Goal: Task Accomplishment & Management: Manage account settings

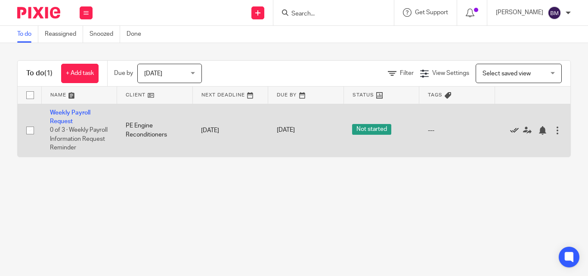
click at [515, 129] on icon at bounding box center [514, 130] width 9 height 9
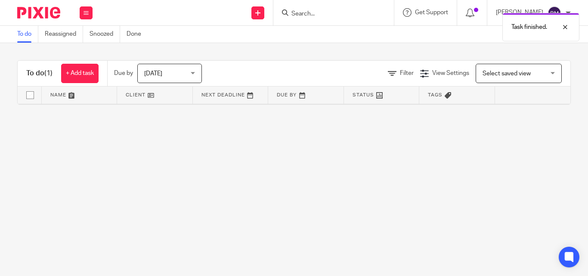
click at [316, 12] on div "Task finished." at bounding box center [437, 25] width 286 height 33
click at [292, 15] on input "Search" at bounding box center [330, 14] width 78 height 8
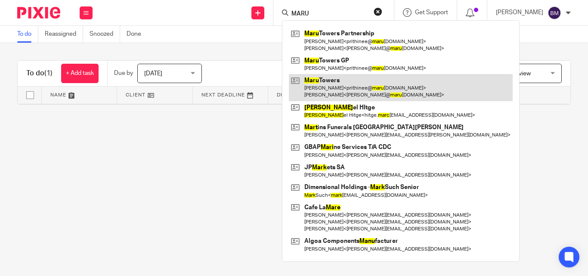
type input "MARU"
click at [332, 83] on link at bounding box center [401, 87] width 224 height 27
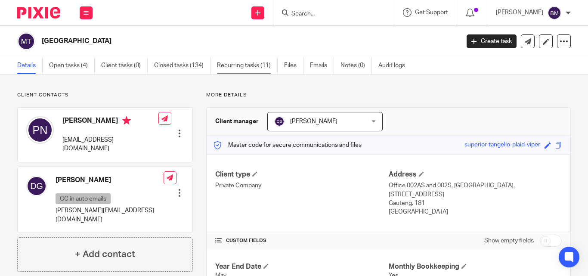
click at [227, 65] on link "Recurring tasks (11)" at bounding box center [247, 65] width 61 height 17
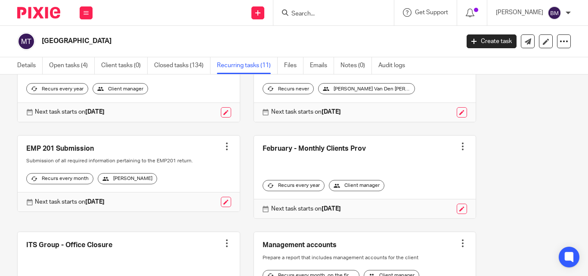
scroll to position [86, 0]
click at [320, 67] on link "Emails" at bounding box center [322, 65] width 24 height 17
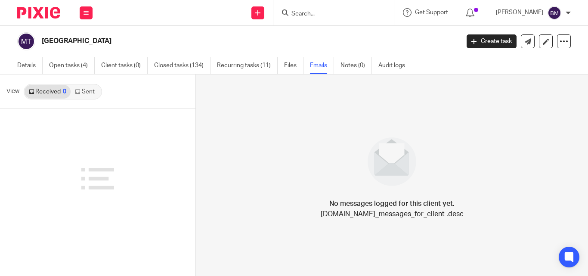
click at [83, 93] on link "Sent" at bounding box center [86, 92] width 30 height 14
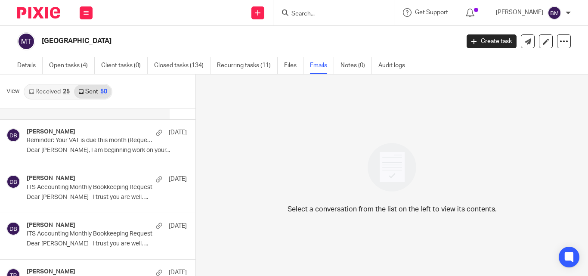
scroll to position [258, 0]
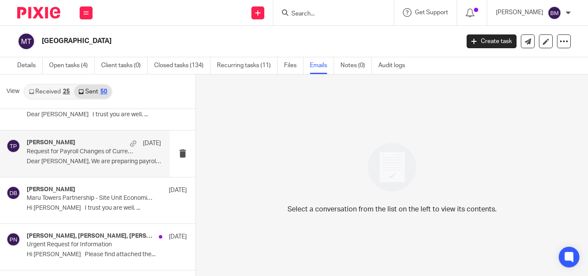
click at [88, 161] on p "Dear Prithinee, We are preparing payroll for..." at bounding box center [94, 161] width 134 height 7
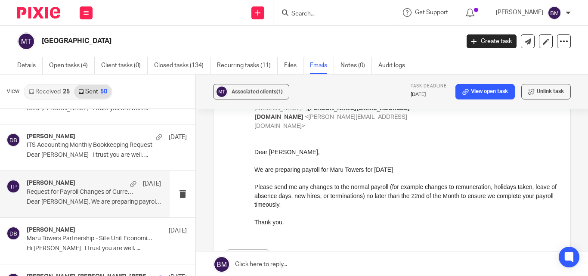
scroll to position [172, 0]
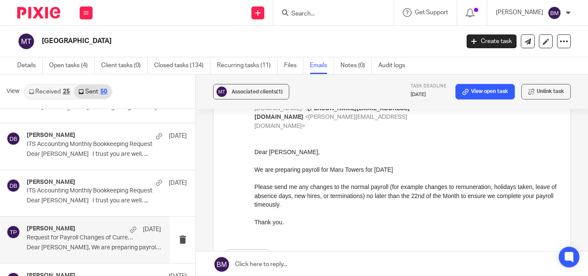
click at [47, 90] on link "Received 25" at bounding box center [50, 92] width 50 height 14
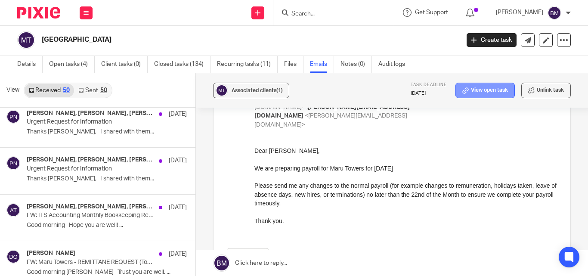
scroll to position [122, 0]
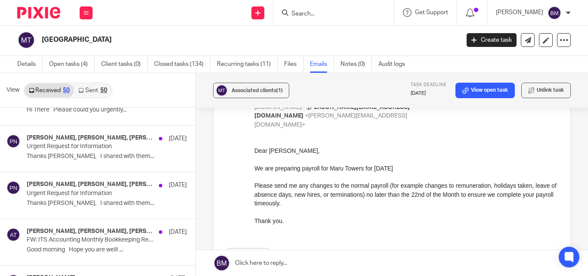
click at [91, 90] on link "Sent 50" at bounding box center [92, 91] width 37 height 14
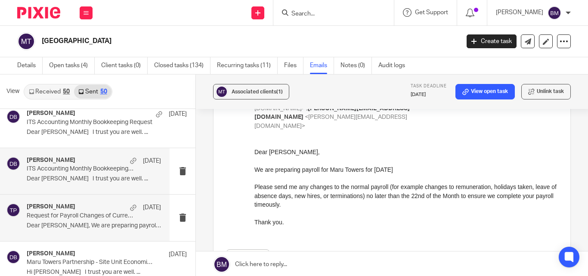
scroll to position [215, 0]
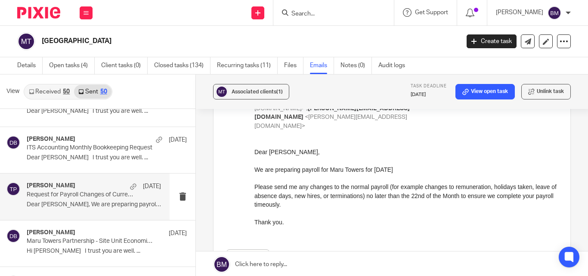
click at [107, 193] on p "Request for Payroll Changes of Current Month" at bounding box center [81, 194] width 108 height 7
click at [242, 66] on link "Recurring tasks (11)" at bounding box center [247, 65] width 61 height 17
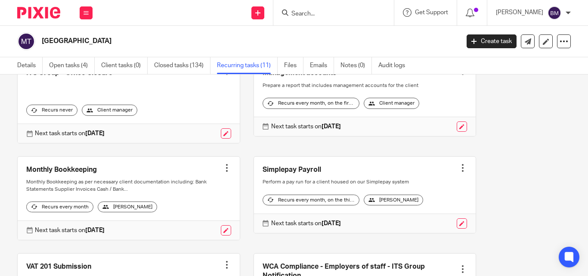
scroll to position [258, 0]
click at [459, 167] on div at bounding box center [463, 167] width 9 height 9
click at [299, 183] on link at bounding box center [365, 194] width 222 height 76
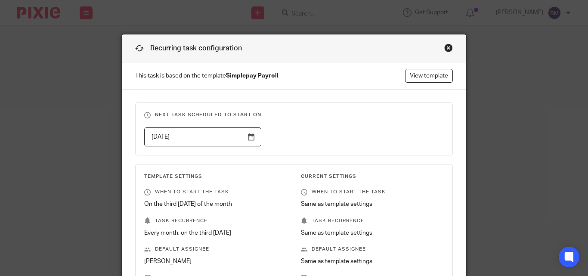
click at [446, 47] on div "Close this dialog window" at bounding box center [448, 47] width 9 height 9
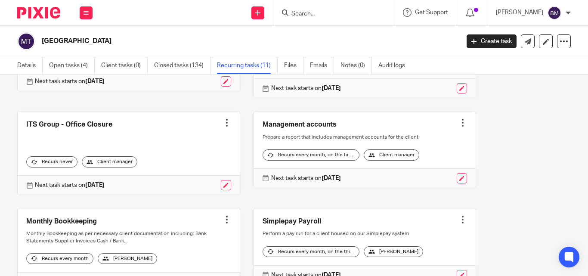
scroll to position [258, 0]
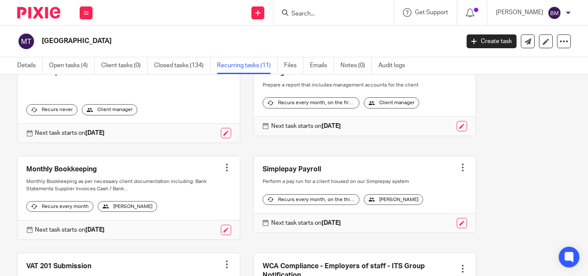
click at [401, 205] on div "[PERSON_NAME]" at bounding box center [393, 199] width 59 height 11
click at [369, 203] on icon at bounding box center [372, 199] width 6 height 6
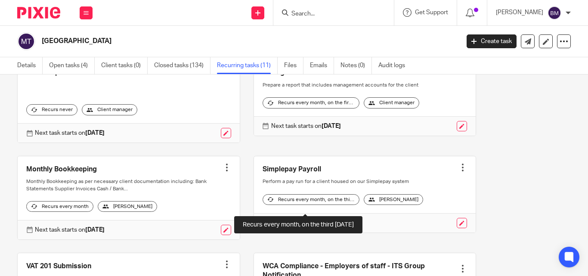
click at [313, 205] on div "Recurs every month, on the third wednesday" at bounding box center [311, 199] width 97 height 11
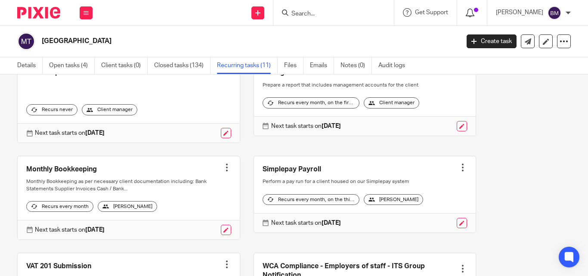
click at [466, 12] on icon at bounding box center [470, 13] width 9 height 9
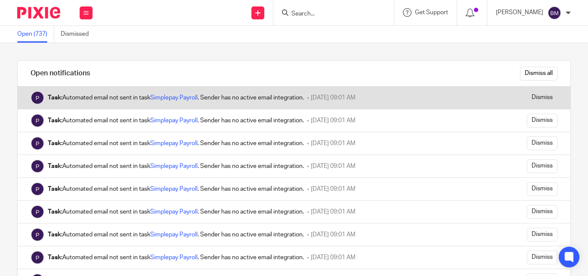
click at [98, 99] on div "Task: Automated email not sent in task Simplepay Payroll . Sender has no active…" at bounding box center [176, 97] width 256 height 9
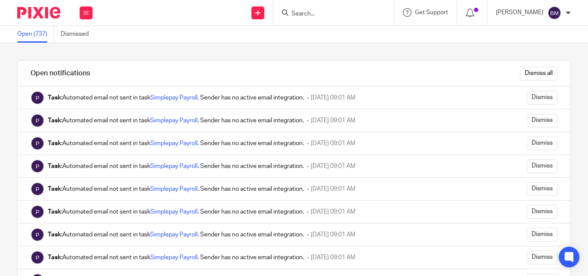
click at [569, 13] on div at bounding box center [568, 12] width 5 height 5
click at [541, 49] on span "Email integration" at bounding box center [544, 47] width 45 height 6
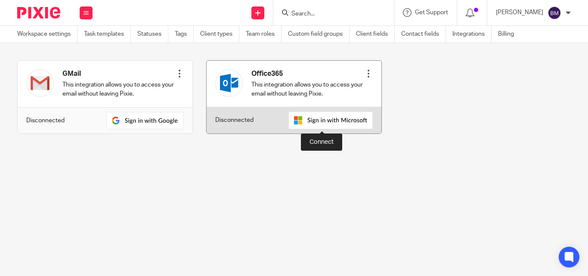
click at [313, 122] on img at bounding box center [331, 121] width 84 height 18
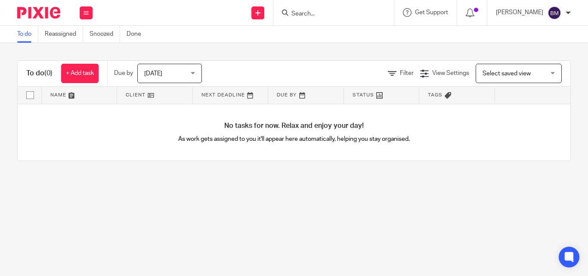
click at [564, 12] on div "[PERSON_NAME]" at bounding box center [533, 13] width 75 height 14
click at [545, 44] on span "Email integration" at bounding box center [544, 47] width 45 height 6
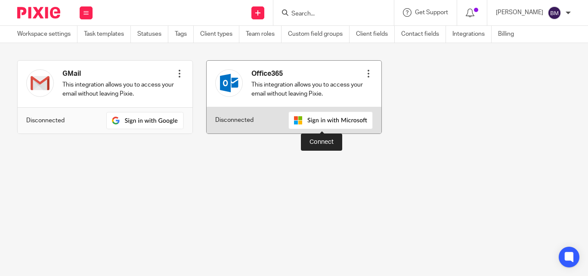
click at [318, 118] on img at bounding box center [331, 121] width 84 height 18
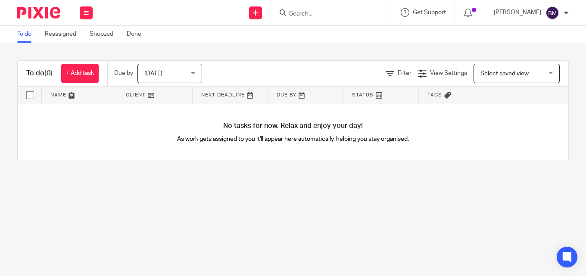
click at [566, 13] on div at bounding box center [565, 12] width 5 height 5
click at [542, 45] on span "Email integration" at bounding box center [541, 47] width 45 height 6
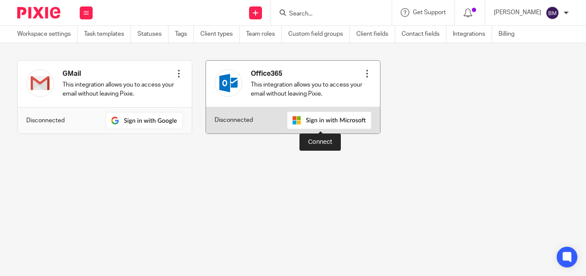
click at [327, 120] on img at bounding box center [329, 121] width 84 height 18
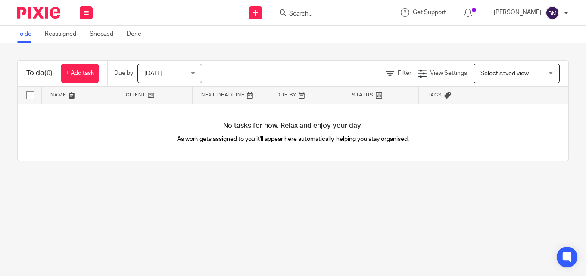
click at [566, 13] on div at bounding box center [565, 12] width 5 height 5
click at [539, 59] on li "Logout" at bounding box center [535, 60] width 57 height 12
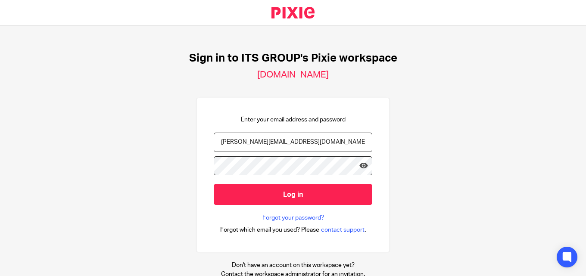
drag, startPoint x: 296, startPoint y: 140, endPoint x: 202, endPoint y: 157, distance: 95.7
click at [202, 157] on div "Enter your email address and password [PERSON_NAME][EMAIL_ADDRESS][DOMAIN_NAME]…" at bounding box center [293, 175] width 194 height 155
click at [295, 143] on input "[PERSON_NAME][EMAIL_ADDRESS][DOMAIN_NAME]" at bounding box center [293, 142] width 158 height 19
type input "[PERSON_NAME][EMAIL_ADDRESS][DOMAIN_NAME]"
click at [359, 166] on icon at bounding box center [363, 165] width 9 height 9
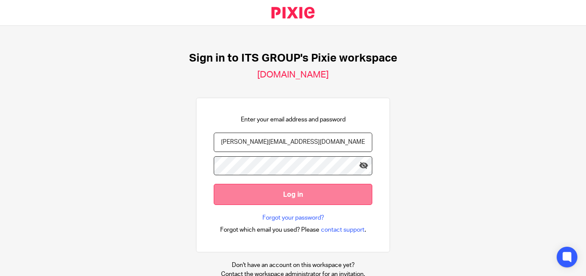
click at [326, 189] on input "Log in" at bounding box center [293, 194] width 158 height 21
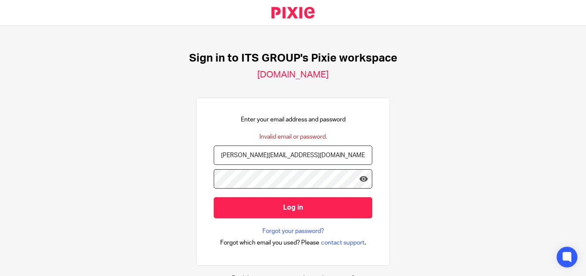
click at [422, 182] on div "Sign in to ITS GROUP's Pixie workspace itshe-business-solutions.usepixie.net En…" at bounding box center [293, 151] width 586 height 250
click at [182, 181] on div "Sign in to ITS GROUP's Pixie workspace itshe-business-solutions.usepixie.net En…" at bounding box center [293, 151] width 586 height 250
click at [294, 230] on link "Forgot your password?" at bounding box center [293, 231] width 62 height 9
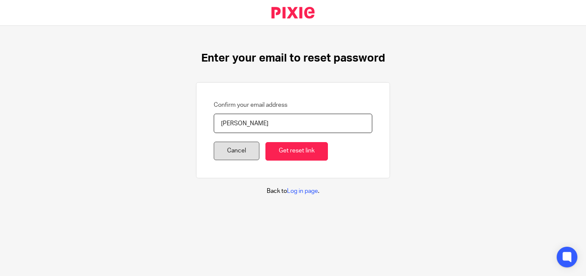
type input "[PERSON_NAME][EMAIL_ADDRESS][DOMAIN_NAME]"
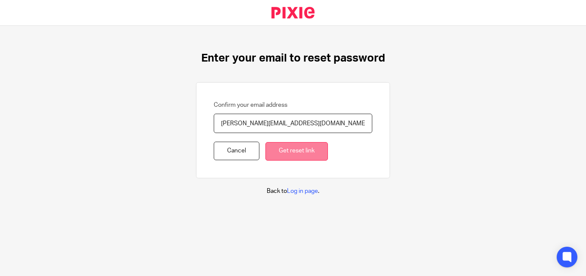
click at [285, 153] on input "Get reset link" at bounding box center [296, 151] width 62 height 19
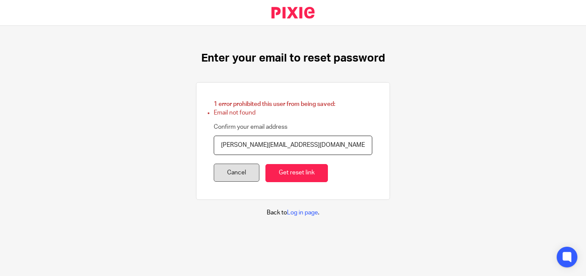
click at [224, 174] on link "Cancel" at bounding box center [237, 173] width 46 height 19
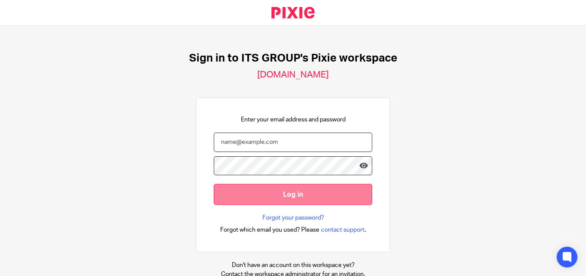
type input "[PERSON_NAME][EMAIL_ADDRESS][DOMAIN_NAME]"
click at [304, 198] on input "Log in" at bounding box center [293, 194] width 158 height 21
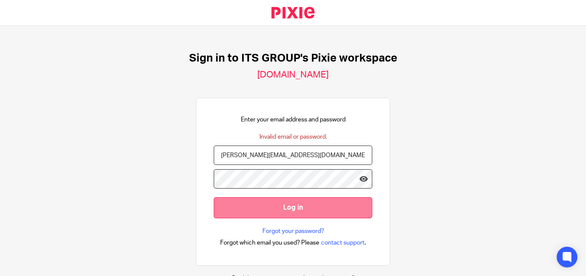
click at [320, 207] on input "Log in" at bounding box center [293, 207] width 158 height 21
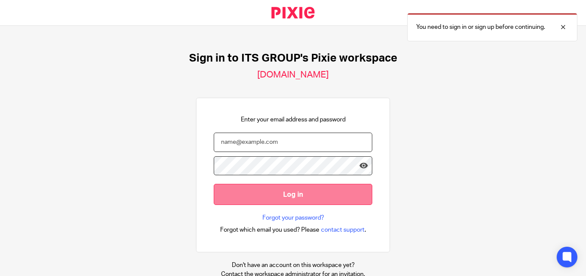
type input "[PERSON_NAME][EMAIL_ADDRESS][DOMAIN_NAME]"
click at [300, 195] on input "Log in" at bounding box center [293, 194] width 158 height 21
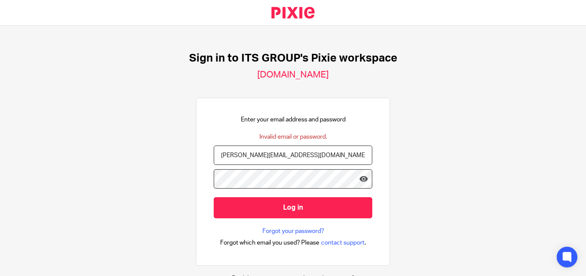
click at [303, 153] on input "[PERSON_NAME][EMAIL_ADDRESS][DOMAIN_NAME]" at bounding box center [293, 155] width 158 height 19
drag, startPoint x: 301, startPoint y: 154, endPoint x: 69, endPoint y: 163, distance: 232.3
click at [69, 163] on div "Sign in to ITS GROUP's Pixie workspace itshe-business-solutions.usepixie.net En…" at bounding box center [293, 151] width 586 height 250
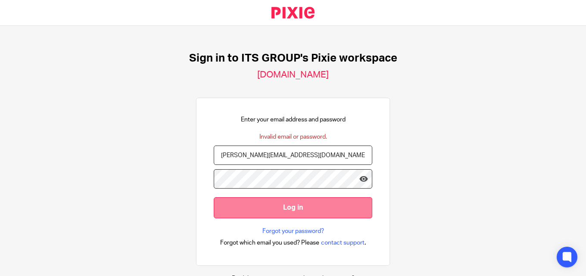
type input "[PERSON_NAME][EMAIL_ADDRESS][DOMAIN_NAME]"
click at [303, 210] on input "Log in" at bounding box center [293, 207] width 158 height 21
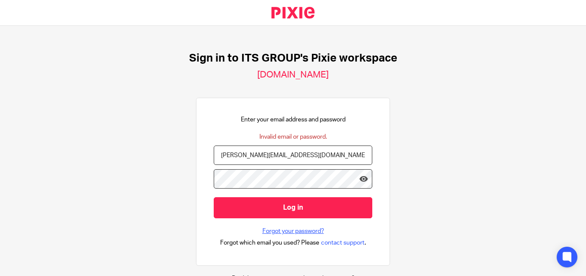
click at [295, 231] on link "Forgot your password?" at bounding box center [293, 231] width 62 height 9
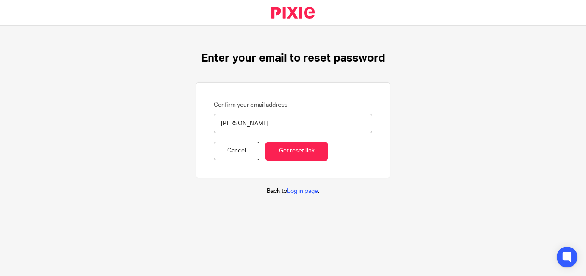
type input "[PERSON_NAME][EMAIL_ADDRESS][DOMAIN_NAME]"
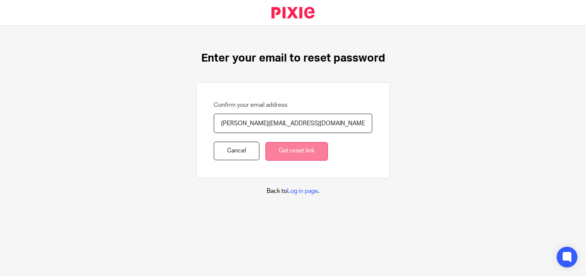
click at [293, 151] on input "Get reset link" at bounding box center [296, 151] width 62 height 19
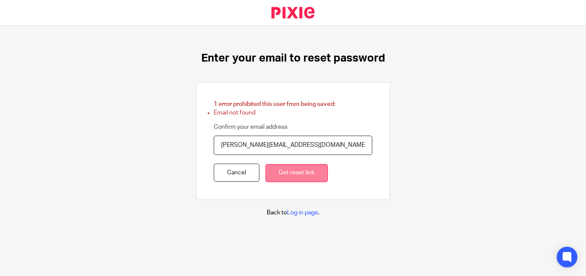
click at [292, 173] on input "Get reset link" at bounding box center [296, 173] width 62 height 19
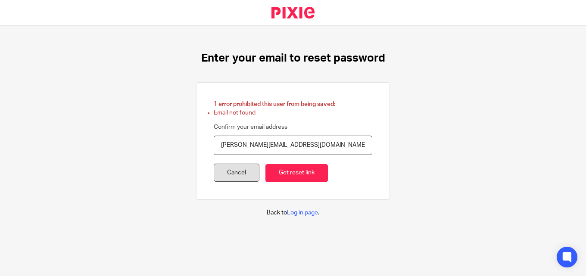
click at [231, 174] on link "Cancel" at bounding box center [237, 173] width 46 height 19
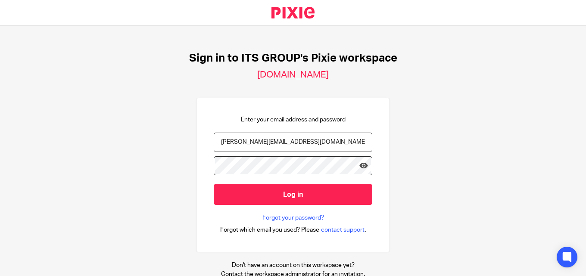
click at [306, 141] on input "[PERSON_NAME][EMAIL_ADDRESS][DOMAIN_NAME]" at bounding box center [293, 142] width 158 height 19
click at [359, 167] on icon at bounding box center [363, 165] width 9 height 9
click at [305, 141] on input "[PERSON_NAME][EMAIL_ADDRESS][DOMAIN_NAME]" at bounding box center [293, 142] width 158 height 19
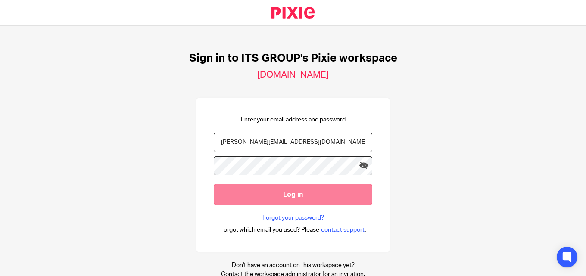
type input "bernadine@itshe.co.za"
click at [295, 189] on input "Log in" at bounding box center [293, 194] width 158 height 21
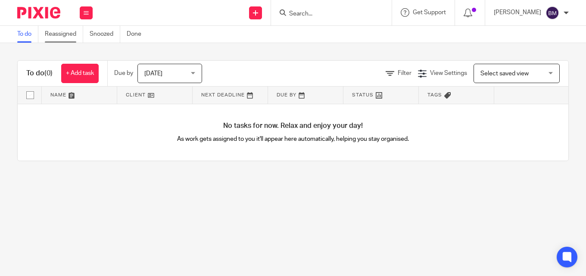
click at [68, 34] on link "Reassigned" at bounding box center [64, 34] width 38 height 17
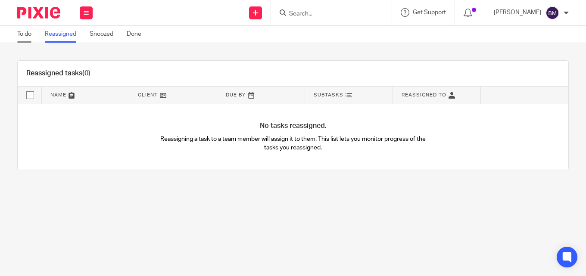
click at [26, 34] on link "To do" at bounding box center [27, 34] width 21 height 17
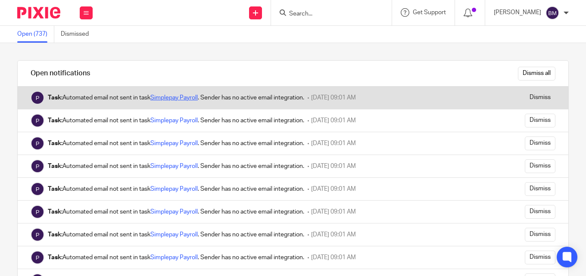
click at [179, 99] on link "Simplepay Payroll" at bounding box center [173, 98] width 47 height 6
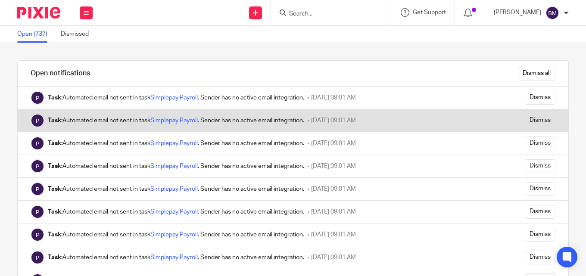
click at [175, 118] on link "Simplepay Payroll" at bounding box center [173, 121] width 47 height 6
click at [180, 120] on link "Simplepay Payroll" at bounding box center [173, 121] width 47 height 6
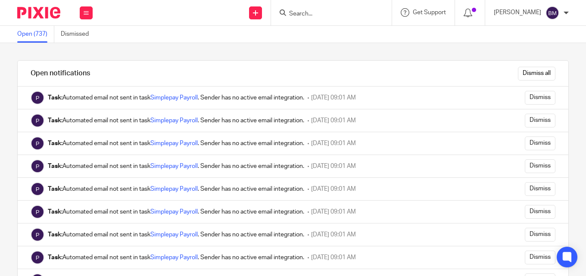
click at [564, 10] on div at bounding box center [565, 12] width 5 height 5
click at [540, 45] on span "Email integration" at bounding box center [541, 47] width 45 height 6
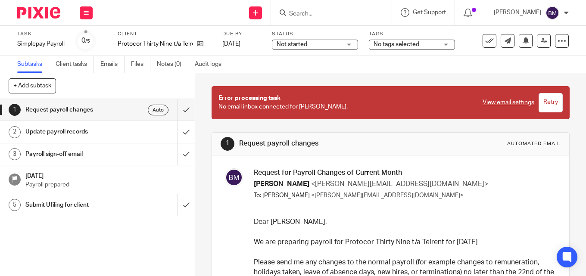
click at [543, 103] on input "Retry" at bounding box center [550, 102] width 24 height 19
click at [562, 13] on div "[PERSON_NAME]" at bounding box center [531, 13] width 75 height 14
click at [546, 47] on span "Email integration" at bounding box center [541, 47] width 45 height 6
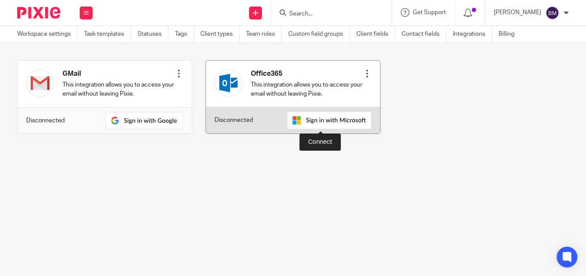
click at [309, 122] on img at bounding box center [329, 121] width 84 height 18
click at [334, 120] on img at bounding box center [329, 121] width 84 height 18
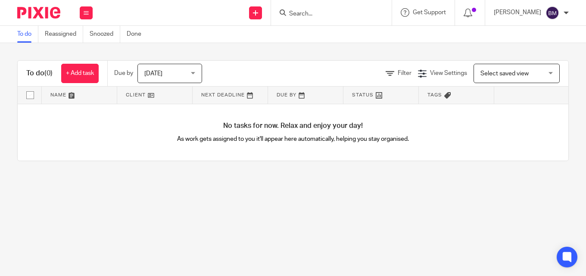
click at [567, 14] on div at bounding box center [565, 12] width 5 height 5
click at [543, 45] on span "Email integration" at bounding box center [541, 47] width 45 height 6
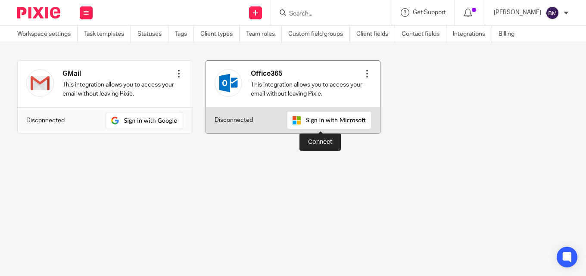
click at [316, 122] on img at bounding box center [329, 121] width 84 height 18
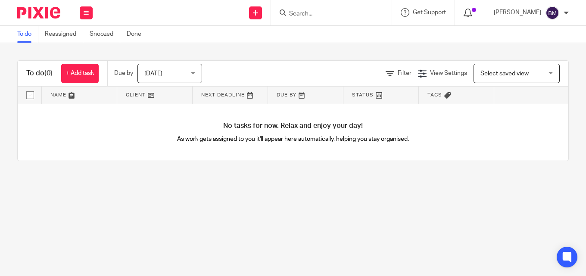
click at [469, 13] on div at bounding box center [469, 12] width 12 height 9
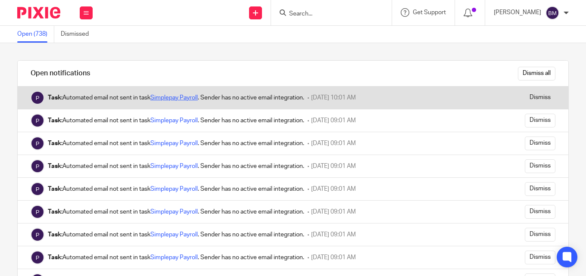
click at [162, 97] on link "Simplepay Payroll" at bounding box center [173, 98] width 47 height 6
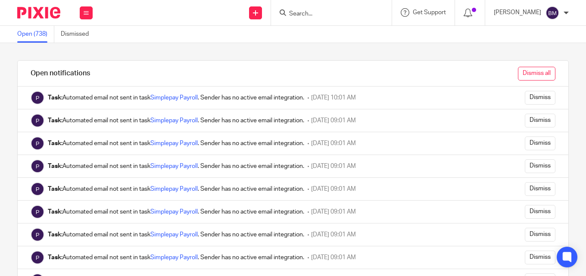
click at [528, 76] on input "Dismiss all" at bounding box center [536, 74] width 37 height 14
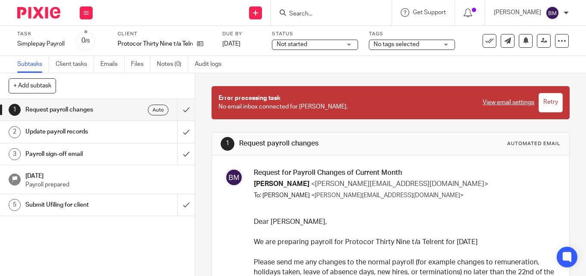
click at [488, 102] on link "View email settings" at bounding box center [508, 102] width 52 height 9
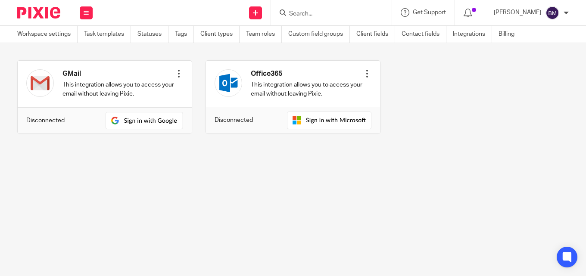
drag, startPoint x: 322, startPoint y: 152, endPoint x: 326, endPoint y: 150, distance: 5.0
click at [323, 152] on section "GMail This integration allows you to access your email without leaving Pixie. C…" at bounding box center [293, 103] width 586 height 121
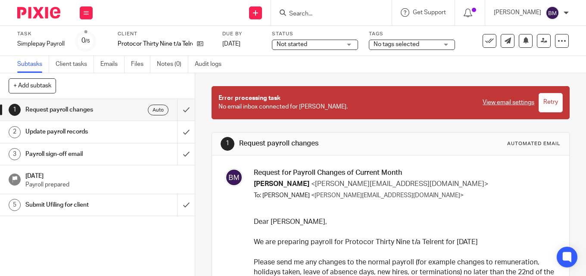
click at [552, 15] on img at bounding box center [552, 13] width 14 height 14
click at [540, 47] on span "Email integration" at bounding box center [541, 47] width 45 height 6
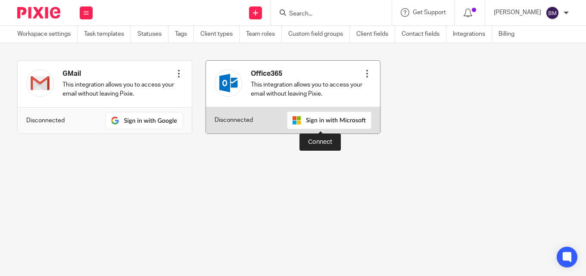
click at [317, 121] on img at bounding box center [329, 121] width 84 height 18
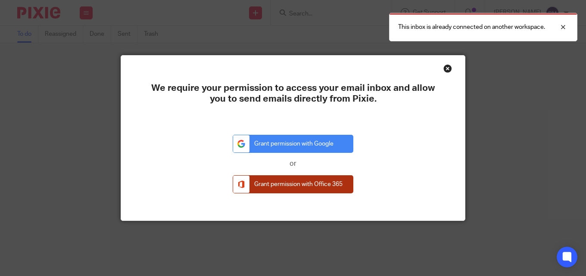
click at [307, 184] on link "Grant permission with Office 365" at bounding box center [293, 184] width 121 height 19
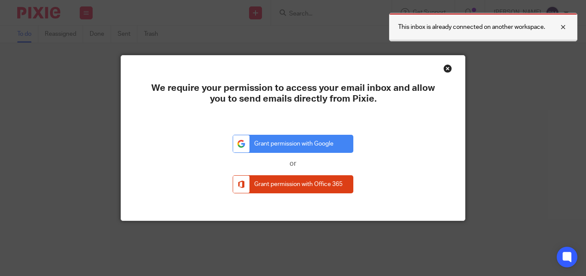
click at [559, 25] on div at bounding box center [556, 27] width 23 height 10
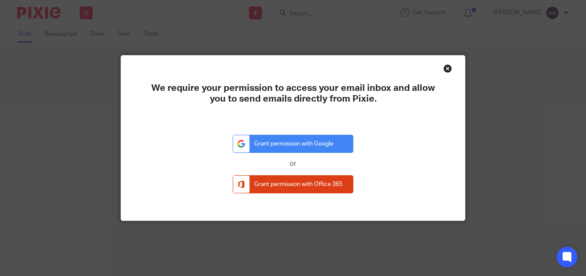
click at [445, 68] on div "Close this dialog window" at bounding box center [447, 68] width 9 height 9
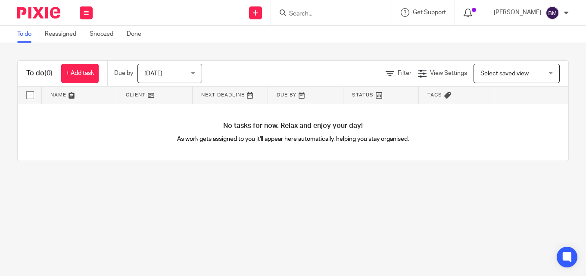
click at [464, 12] on icon at bounding box center [467, 13] width 9 height 9
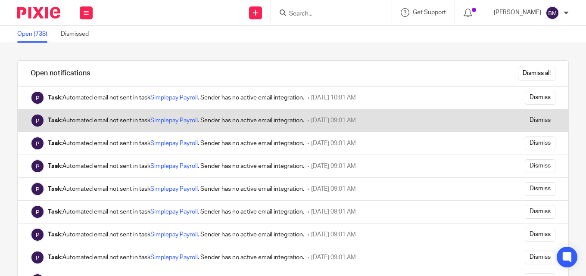
click at [170, 120] on link "Simplepay Payroll" at bounding box center [173, 121] width 47 height 6
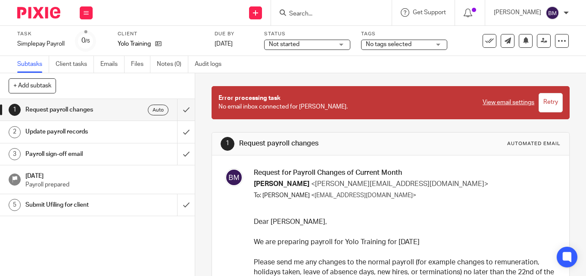
click at [541, 102] on input "Retry" at bounding box center [550, 102] width 24 height 19
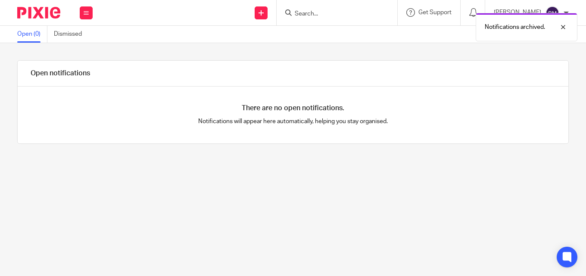
click at [469, 12] on div "Notifications archived." at bounding box center [435, 25] width 284 height 33
click at [563, 28] on div at bounding box center [556, 27] width 23 height 10
click at [563, 13] on div at bounding box center [565, 12] width 5 height 5
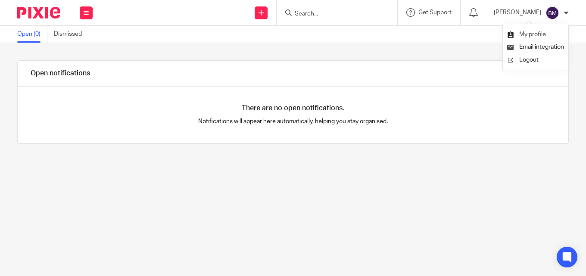
click at [542, 34] on span "My profile" at bounding box center [532, 34] width 27 height 6
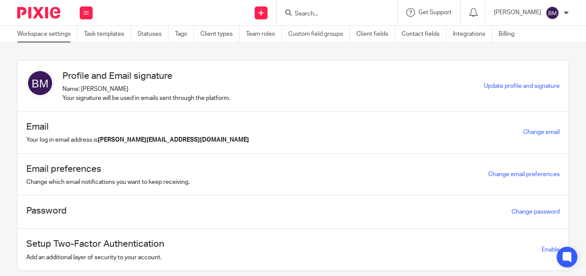
click at [40, 32] on link "Workspace settings" at bounding box center [47, 34] width 60 height 17
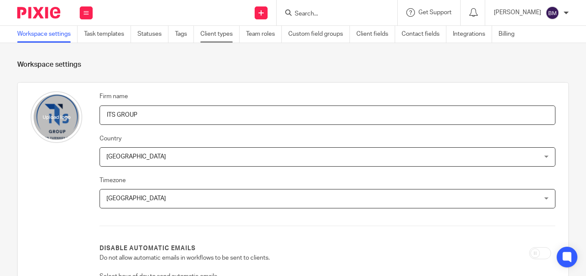
click at [219, 34] on link "Client types" at bounding box center [219, 34] width 39 height 17
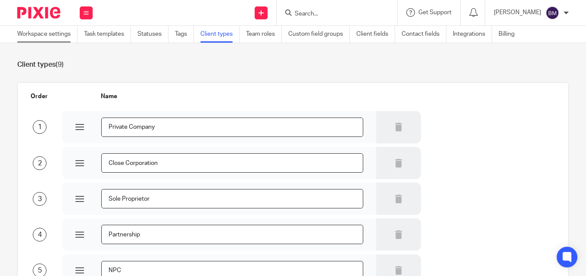
click at [40, 31] on link "Workspace settings" at bounding box center [47, 34] width 60 height 17
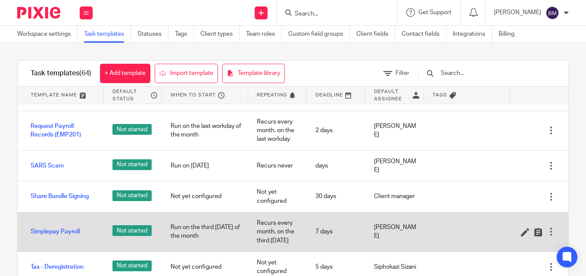
scroll to position [904, 0]
click at [547, 228] on div at bounding box center [551, 232] width 9 height 9
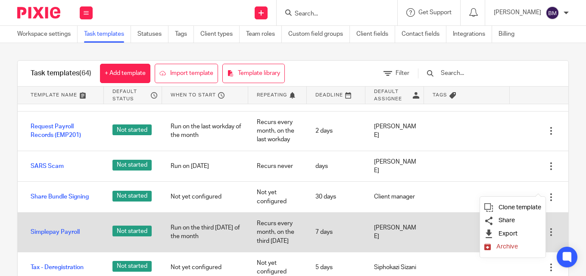
click at [466, 213] on div "Simplepay Payroll Not started Run on the third [DATE] of the month Recurs every…" at bounding box center [293, 233] width 550 height 40
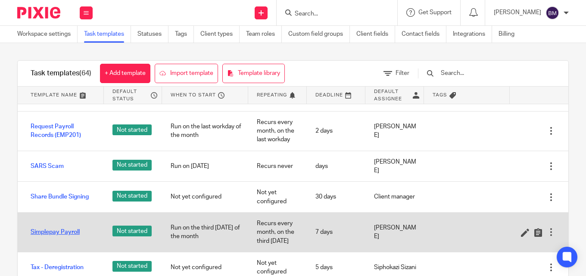
click at [70, 228] on link "Simplepay Payroll" at bounding box center [55, 232] width 49 height 9
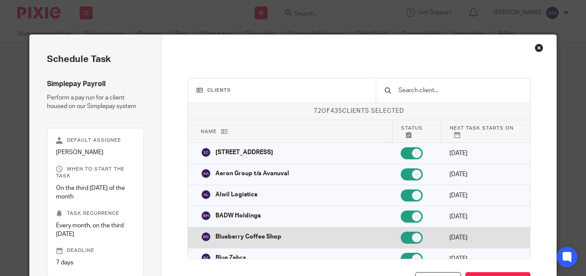
scroll to position [71, 0]
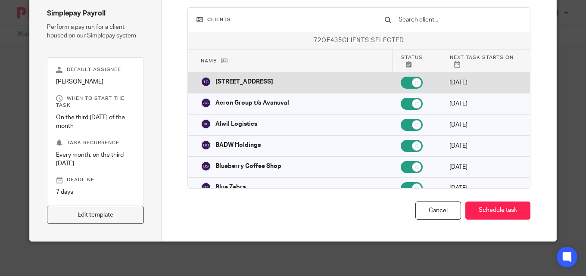
click at [231, 78] on p "14 Wedgefield Crescent" at bounding box center [244, 82] width 58 height 9
click at [229, 78] on p "14 Wedgefield Crescent" at bounding box center [244, 82] width 58 height 9
click at [202, 77] on img at bounding box center [206, 82] width 10 height 10
click at [203, 77] on img at bounding box center [206, 82] width 10 height 10
checkbox input "true"
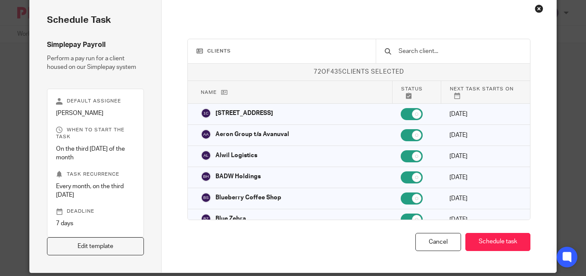
scroll to position [0, 0]
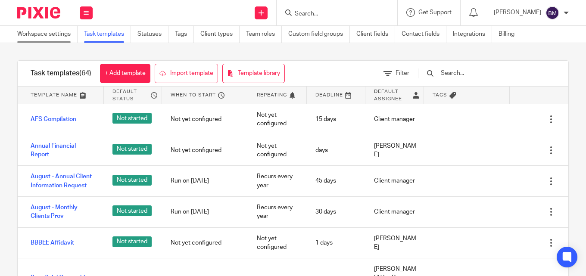
click at [47, 34] on link "Workspace settings" at bounding box center [47, 34] width 60 height 17
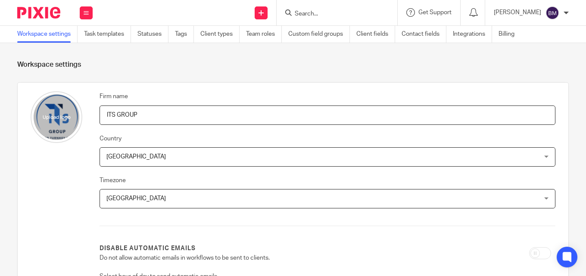
click at [38, 36] on link "Workspace settings" at bounding box center [47, 34] width 60 height 17
click at [106, 34] on link "Task templates" at bounding box center [107, 34] width 47 height 17
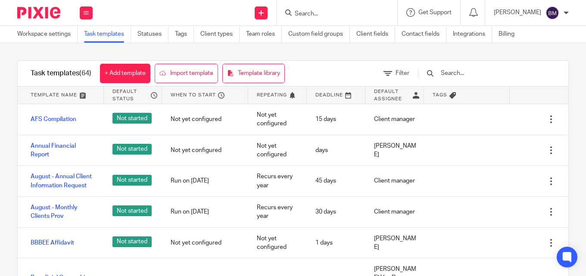
click at [301, 15] on input "Search" at bounding box center [333, 14] width 78 height 8
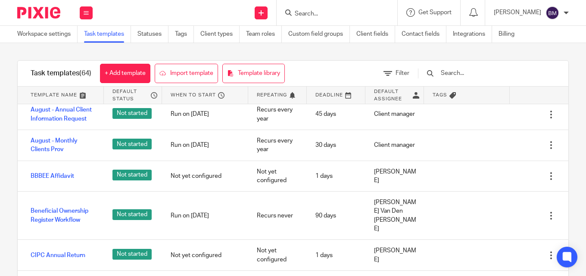
scroll to position [43, 0]
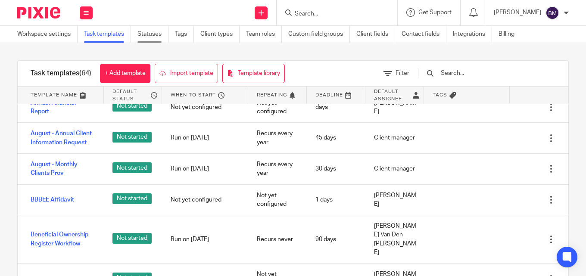
click at [155, 33] on link "Statuses" at bounding box center [152, 34] width 31 height 17
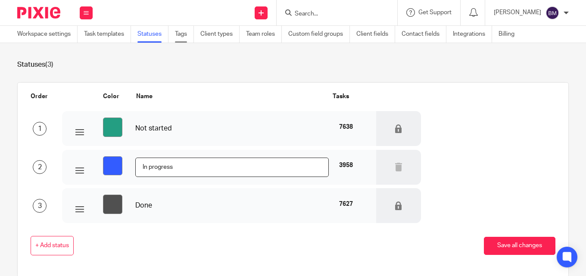
click at [183, 34] on link "Tags" at bounding box center [184, 34] width 19 height 17
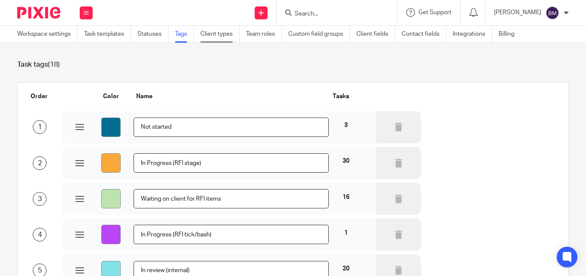
click at [228, 34] on link "Client types" at bounding box center [219, 34] width 39 height 17
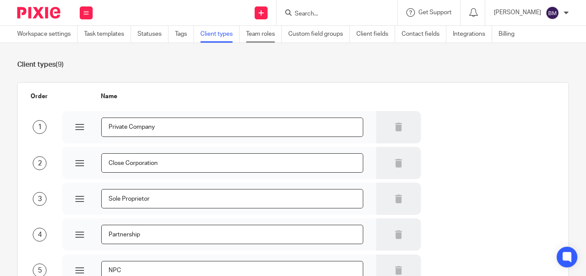
click at [267, 33] on link "Team roles" at bounding box center [264, 34] width 36 height 17
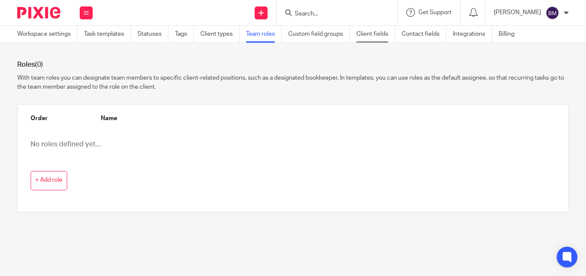
click at [378, 33] on link "Client fields" at bounding box center [375, 34] width 39 height 17
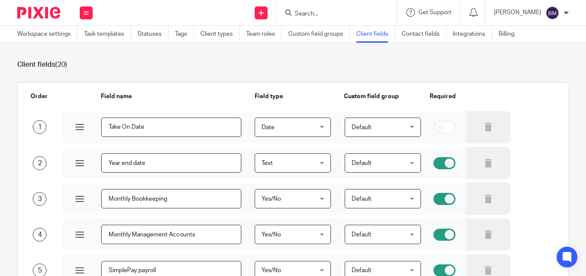
click at [565, 12] on div at bounding box center [565, 12] width 5 height 5
click at [533, 60] on span "Logout" at bounding box center [528, 60] width 19 height 6
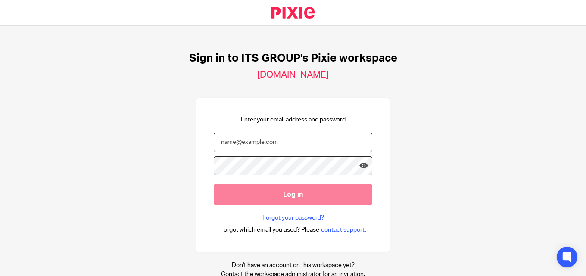
type input "bernadine@itshe.co.za"
click at [295, 195] on input "Log in" at bounding box center [293, 194] width 158 height 21
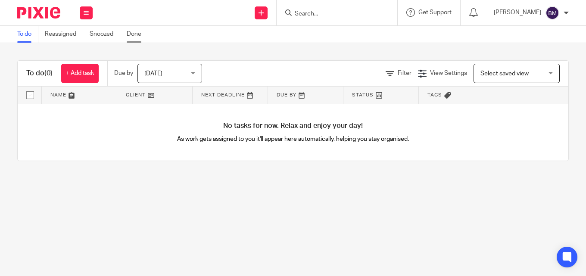
click at [136, 33] on link "Done" at bounding box center [137, 34] width 21 height 17
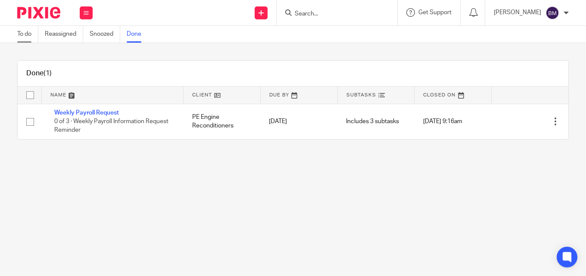
click at [23, 34] on link "To do" at bounding box center [27, 34] width 21 height 17
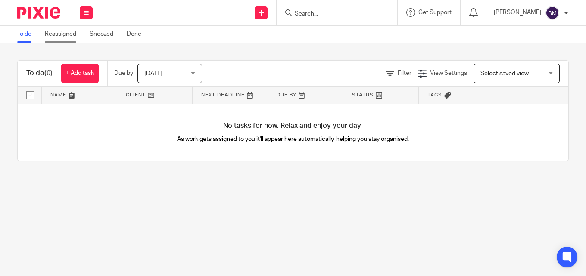
click at [66, 32] on link "Reassigned" at bounding box center [64, 34] width 38 height 17
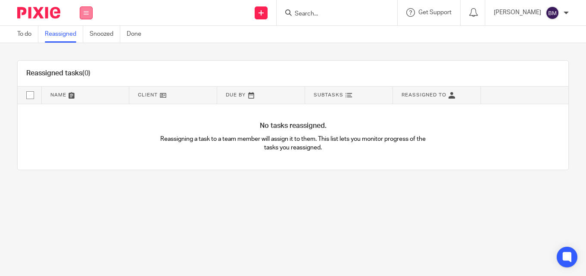
click at [87, 14] on icon at bounding box center [86, 12] width 5 height 5
click at [85, 40] on link "Work" at bounding box center [82, 40] width 15 height 6
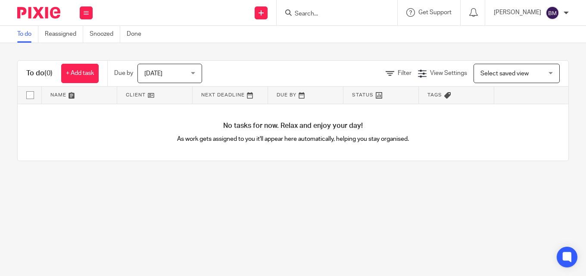
click at [22, 33] on link "To do" at bounding box center [27, 34] width 21 height 17
click at [86, 64] on link "Clients" at bounding box center [84, 65] width 19 height 6
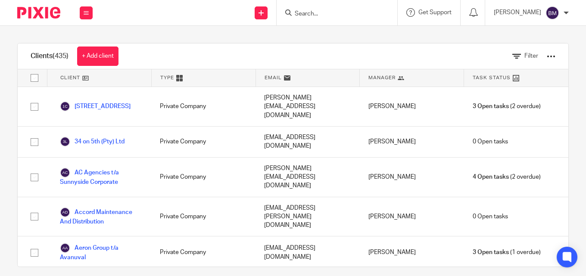
click at [86, 10] on icon at bounding box center [86, 12] width 5 height 5
click at [84, 53] on link "Email" at bounding box center [82, 53] width 14 height 6
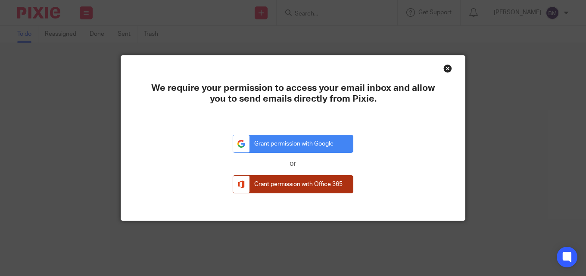
click at [321, 186] on link "Grant permission with Office 365" at bounding box center [293, 184] width 121 height 19
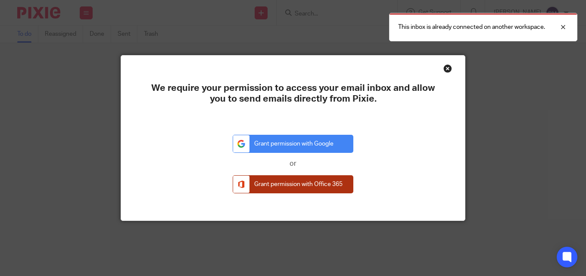
click at [302, 186] on link "Grant permission with Office 365" at bounding box center [293, 184] width 121 height 19
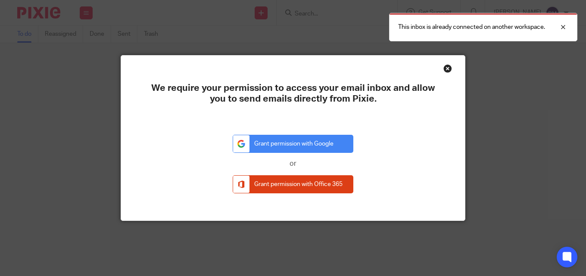
click at [300, 182] on link "Grant permission with Office 365" at bounding box center [293, 184] width 121 height 19
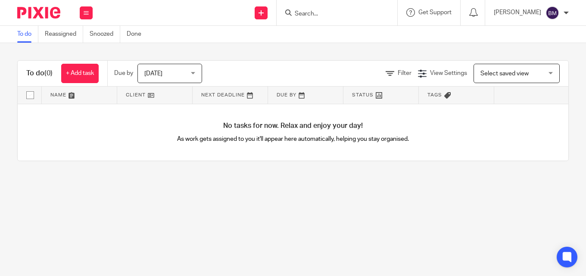
click at [564, 11] on div at bounding box center [565, 12] width 5 height 5
click at [553, 48] on span "Email integration" at bounding box center [541, 47] width 45 height 6
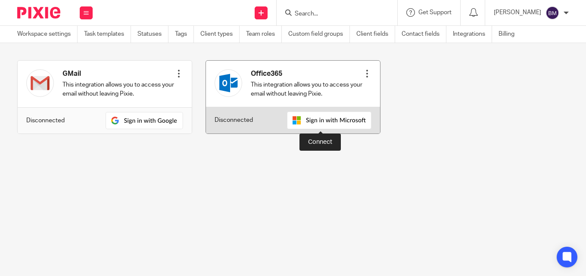
click at [329, 123] on img at bounding box center [329, 121] width 84 height 18
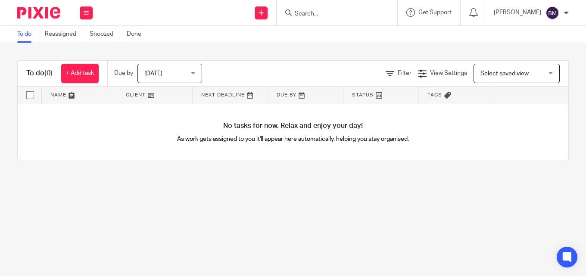
click at [564, 12] on div at bounding box center [565, 12] width 5 height 5
click at [528, 65] on li "Logout" at bounding box center [535, 60] width 57 height 12
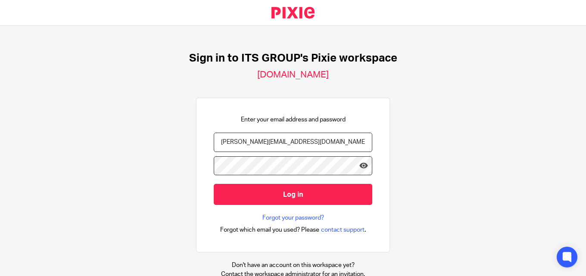
click at [294, 144] on input "[PERSON_NAME][EMAIL_ADDRESS][DOMAIN_NAME]" at bounding box center [293, 142] width 158 height 19
type input "[PERSON_NAME][EMAIL_ADDRESS][DOMAIN_NAME]"
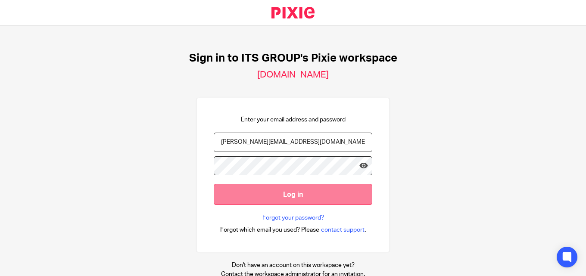
click at [299, 195] on input "Log in" at bounding box center [293, 194] width 158 height 21
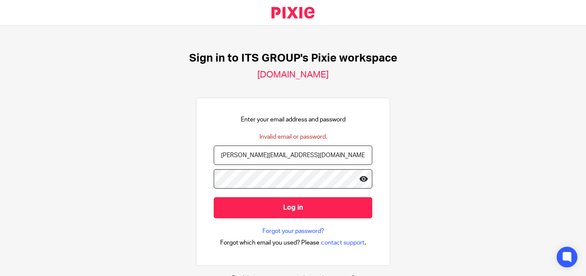
click at [359, 182] on icon at bounding box center [363, 178] width 9 height 9
click at [315, 159] on input "[PERSON_NAME][EMAIL_ADDRESS][DOMAIN_NAME]" at bounding box center [293, 155] width 158 height 19
type input "[PERSON_NAME][EMAIL_ADDRESS][DOMAIN_NAME]"
click at [359, 180] on icon at bounding box center [363, 178] width 9 height 9
click at [359, 179] on icon at bounding box center [363, 178] width 9 height 9
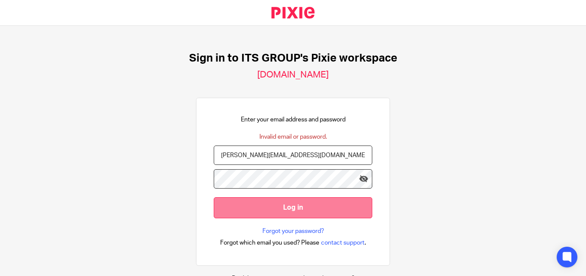
click at [333, 209] on input "Log in" at bounding box center [293, 207] width 158 height 21
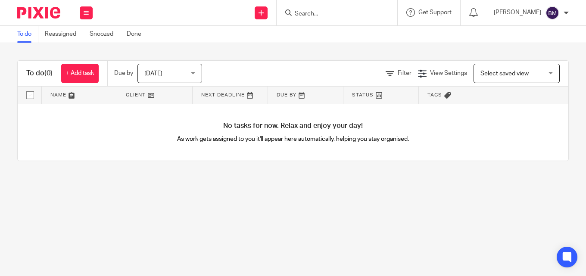
click at [307, 14] on input "Search" at bounding box center [333, 14] width 78 height 8
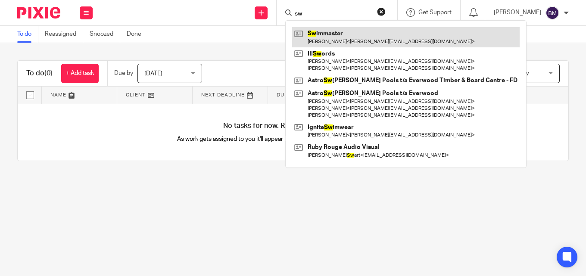
type input "sw"
click at [326, 32] on link at bounding box center [405, 37] width 227 height 20
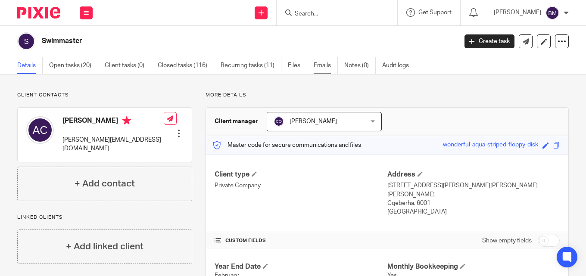
click at [319, 66] on link "Emails" at bounding box center [326, 65] width 24 height 17
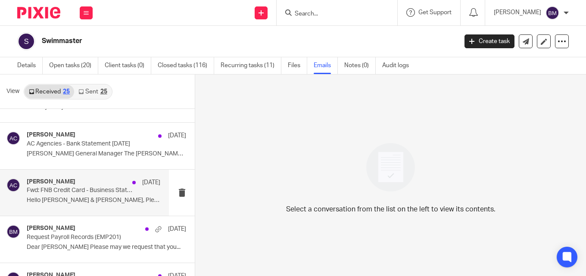
scroll to position [215, 0]
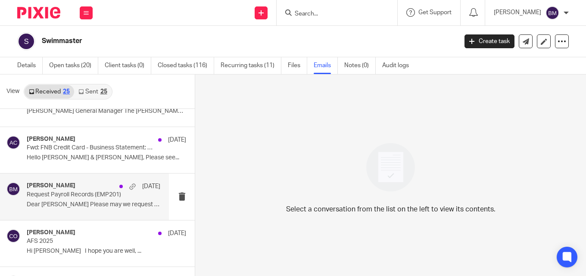
click at [91, 204] on p "Dear Audrey Please may we request that you..." at bounding box center [94, 204] width 134 height 7
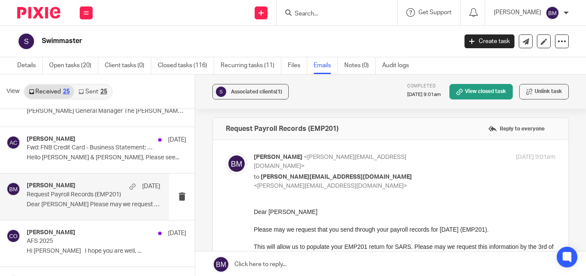
scroll to position [0, 0]
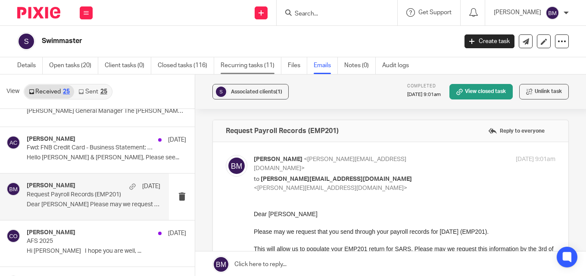
click at [245, 68] on link "Recurring tasks (11)" at bounding box center [250, 65] width 61 height 17
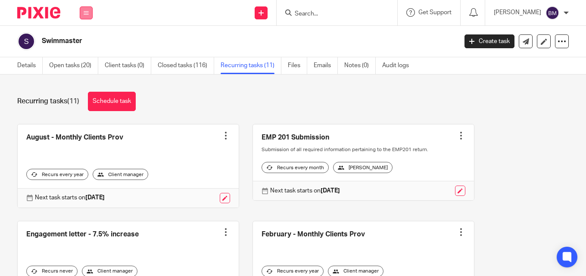
click at [87, 11] on icon at bounding box center [86, 12] width 5 height 5
click at [84, 51] on link "Email" at bounding box center [82, 53] width 14 height 6
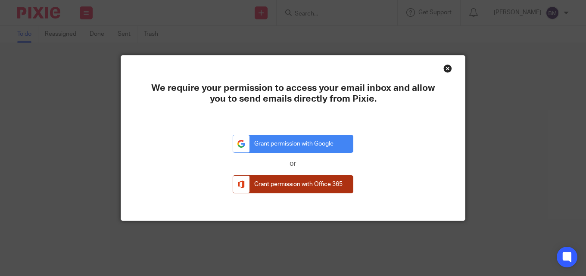
click at [279, 186] on link "Grant permission with Office 365" at bounding box center [293, 184] width 121 height 19
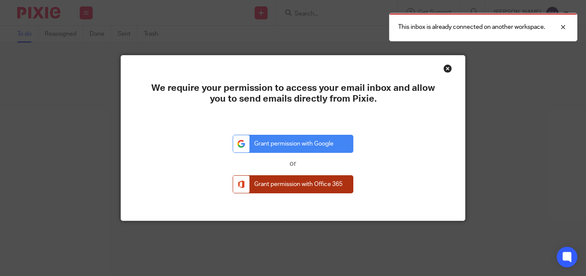
click at [279, 182] on link "Grant permission with Office 365" at bounding box center [293, 184] width 121 height 19
click at [314, 182] on link "Grant permission with Office 365" at bounding box center [293, 184] width 121 height 19
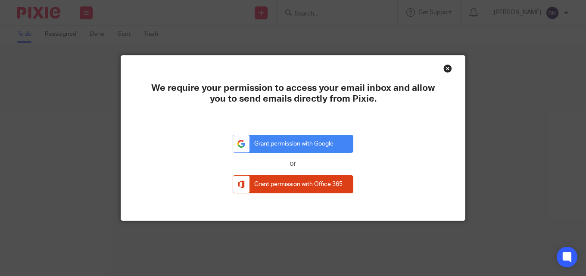
click at [445, 69] on div "Close this dialog window" at bounding box center [447, 68] width 9 height 9
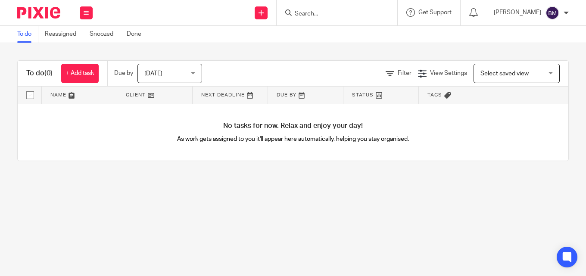
click at [562, 11] on div "[PERSON_NAME]" at bounding box center [531, 13] width 75 height 14
click at [547, 31] on li "My profile" at bounding box center [535, 34] width 57 height 12
click at [537, 34] on span "My profile" at bounding box center [532, 34] width 27 height 6
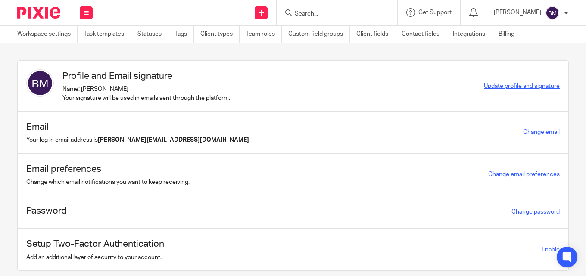
click at [511, 84] on span "Update profile and signature" at bounding box center [522, 86] width 76 height 6
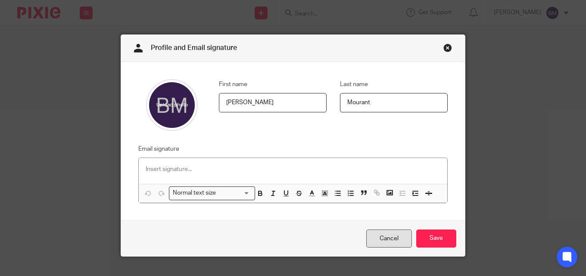
click at [388, 238] on link "Cancel" at bounding box center [389, 239] width 46 height 19
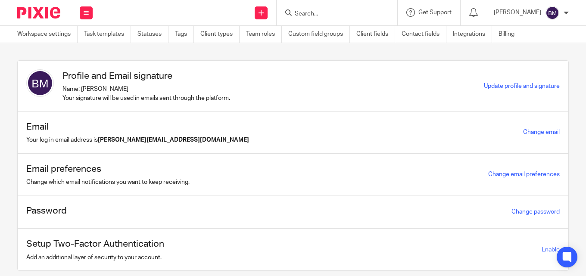
click at [565, 12] on div at bounding box center [565, 12] width 5 height 5
click at [537, 59] on span "Logout" at bounding box center [528, 60] width 19 height 6
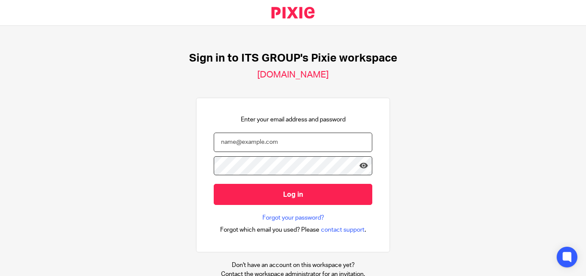
type input "[PERSON_NAME][EMAIL_ADDRESS][DOMAIN_NAME]"
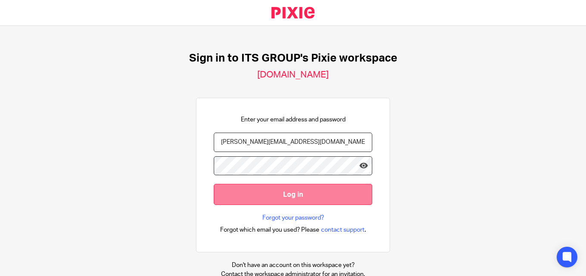
click at [294, 196] on input "Log in" at bounding box center [293, 194] width 158 height 21
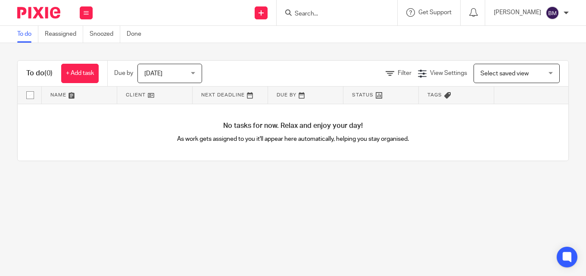
click at [564, 12] on div at bounding box center [565, 12] width 5 height 5
click at [542, 46] on span "Email integration" at bounding box center [541, 47] width 45 height 6
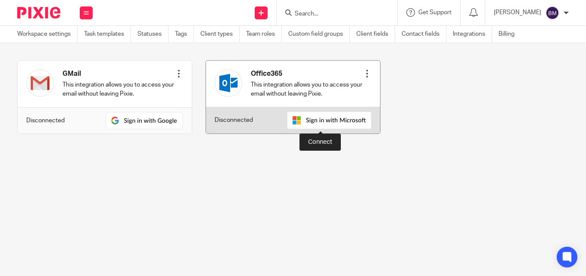
click at [311, 123] on img at bounding box center [329, 121] width 84 height 18
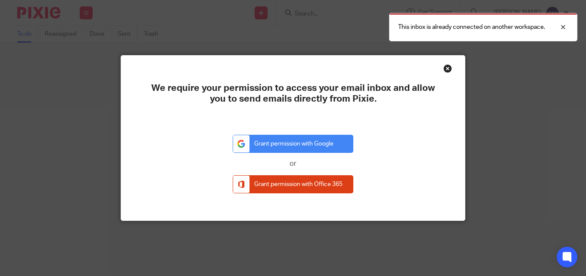
drag, startPoint x: 0, startPoint y: 0, endPoint x: 443, endPoint y: 65, distance: 447.5
click at [443, 65] on div "Close this dialog window" at bounding box center [447, 68] width 9 height 9
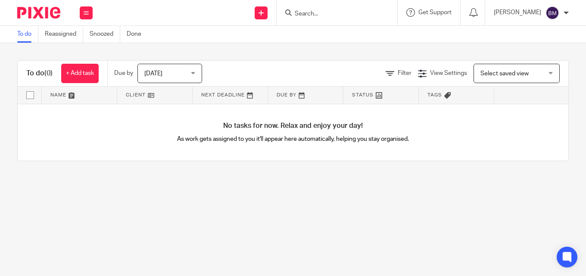
click at [564, 12] on div at bounding box center [565, 12] width 5 height 5
click at [540, 46] on span "Email integration" at bounding box center [541, 47] width 45 height 6
